Goal: Information Seeking & Learning: Learn about a topic

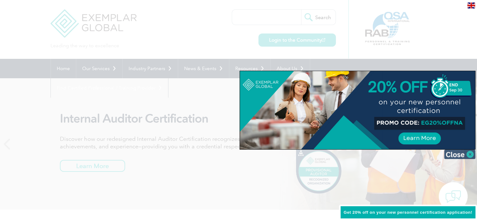
click at [472, 153] on img at bounding box center [459, 154] width 31 height 9
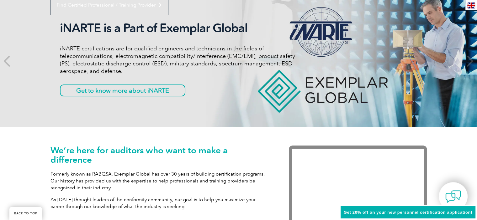
scroll to position [94, 0]
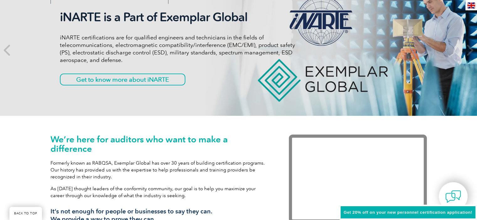
click at [388, 213] on span "Get 20% off on your new personnel certification application!" at bounding box center [408, 212] width 129 height 5
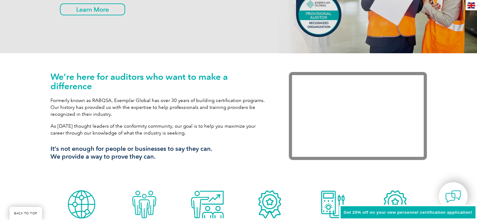
scroll to position [0, 0]
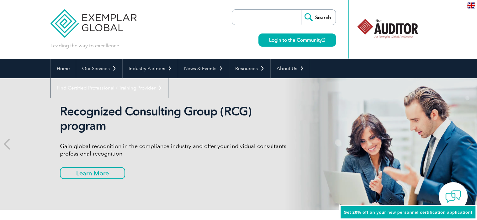
click at [241, 16] on input "search" at bounding box center [268, 17] width 66 height 15
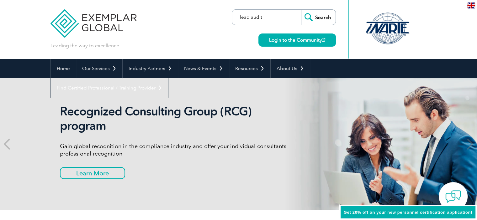
type input "lead audit"
click at [301, 10] on input "Search" at bounding box center [318, 17] width 34 height 15
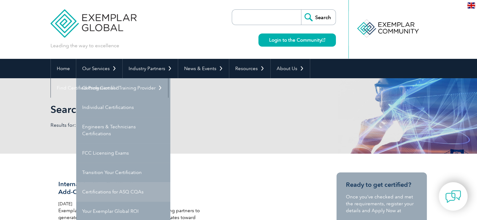
click at [103, 192] on link "Certifications for ASQ CQAs" at bounding box center [123, 191] width 94 height 19
